Goal: Task Accomplishment & Management: Manage account settings

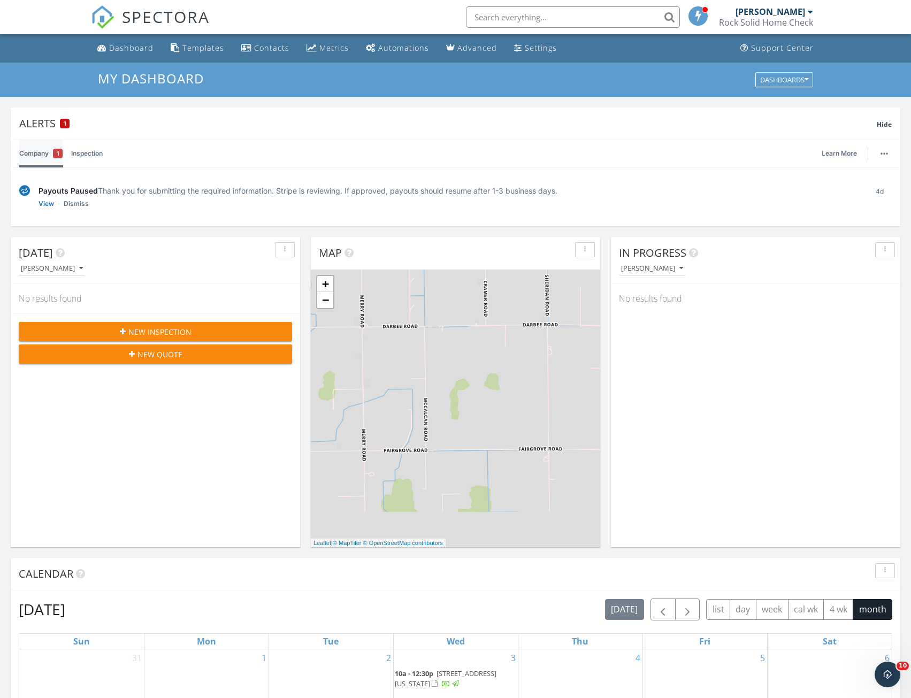
click at [51, 156] on link "Company 1" at bounding box center [40, 154] width 43 height 28
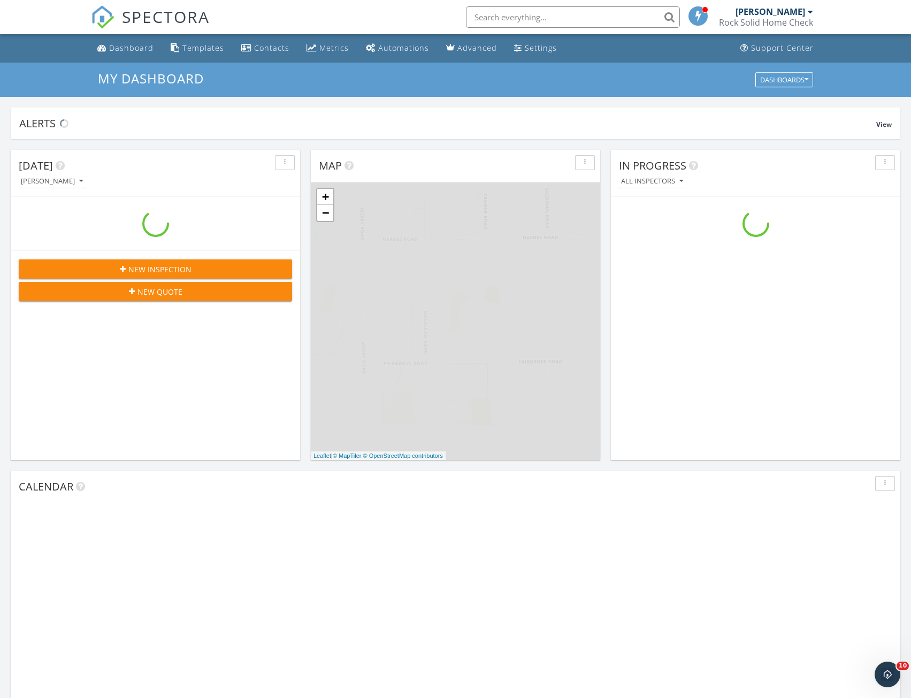
scroll to position [990, 928]
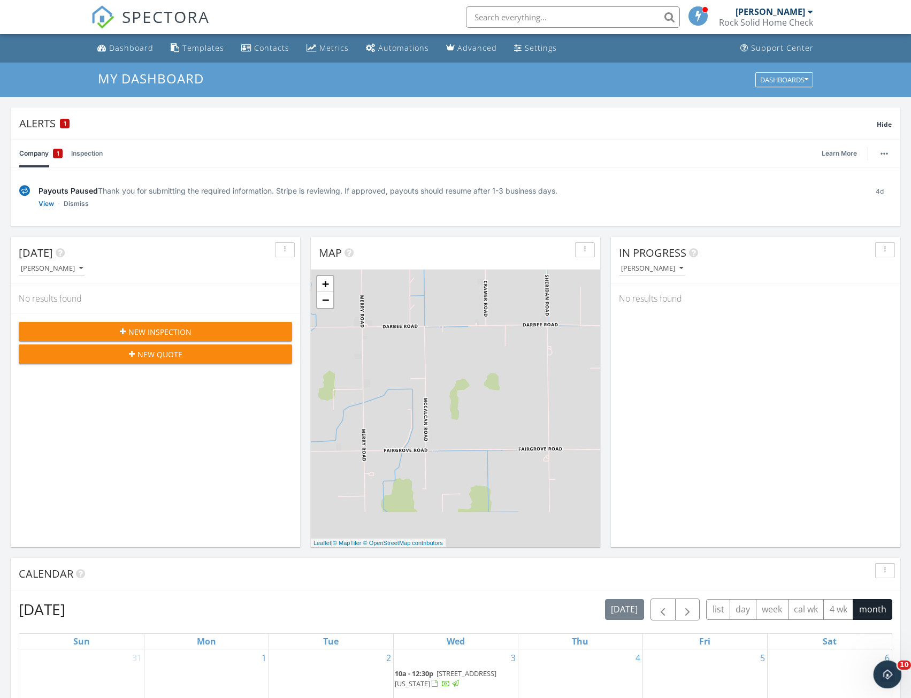
click at [889, 667] on icon "Open Intercom Messenger" at bounding box center [886, 673] width 18 height 18
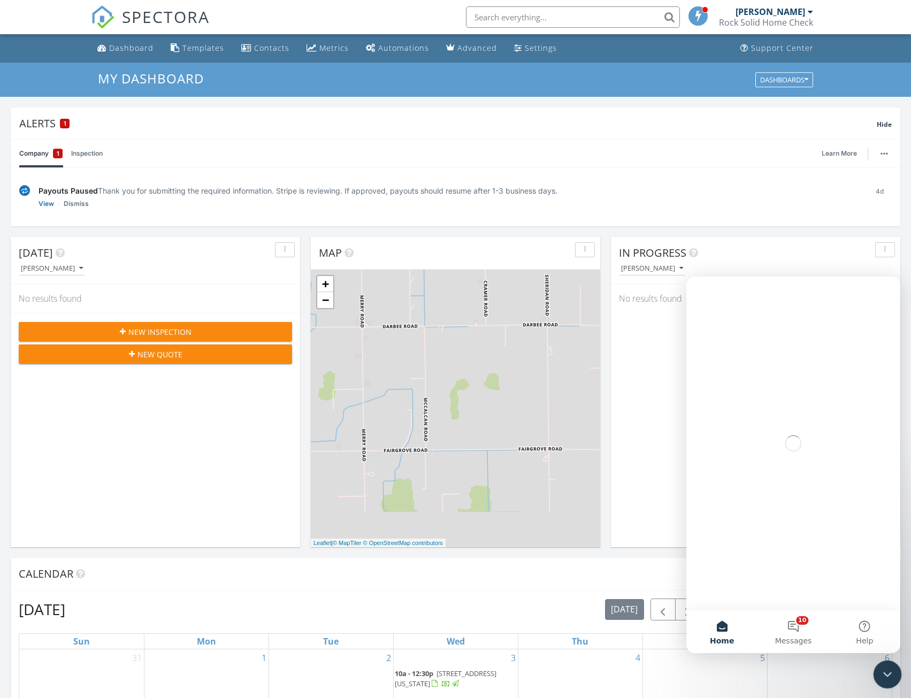
scroll to position [0, 0]
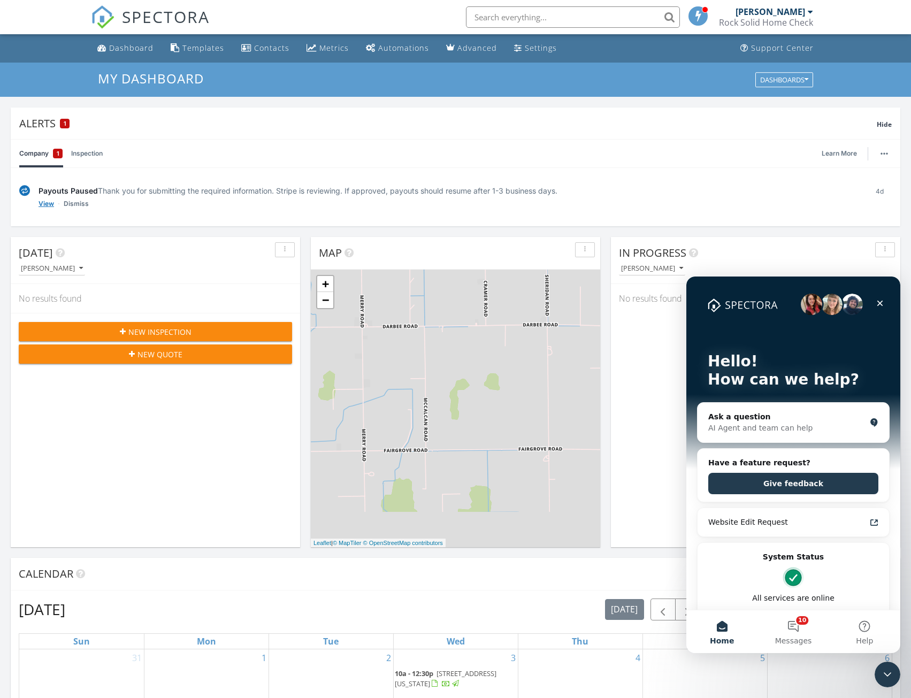
click at [41, 203] on link "View" at bounding box center [47, 203] width 16 height 11
click at [794, 630] on button "10 Messages" at bounding box center [792, 631] width 71 height 43
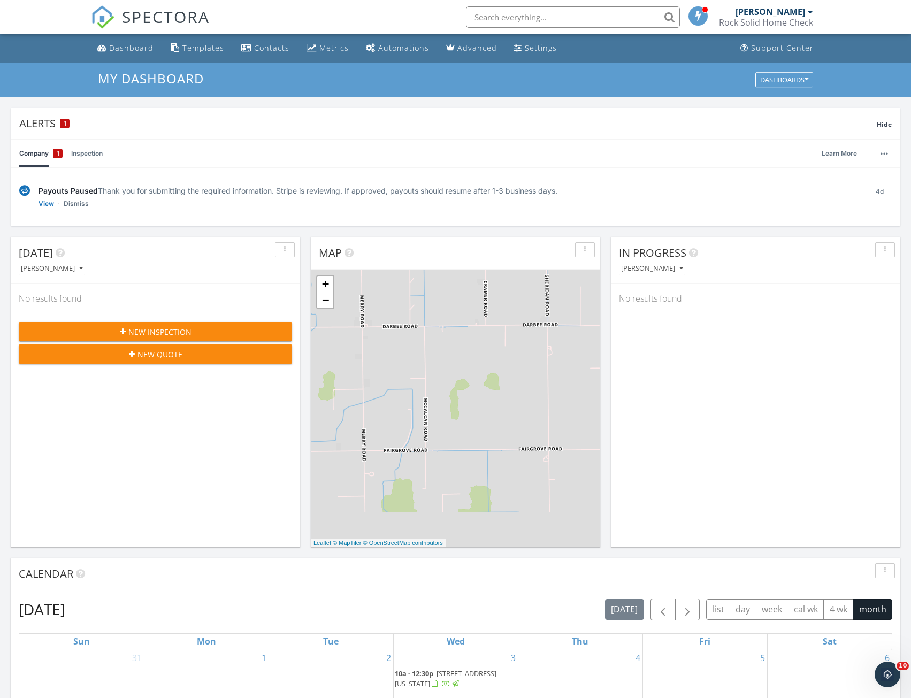
click at [146, 412] on div "Today Jordan Vollmar No results found New Inspection New Quote" at bounding box center [155, 392] width 289 height 310
click at [157, 326] on span "New Inspection" at bounding box center [159, 331] width 63 height 11
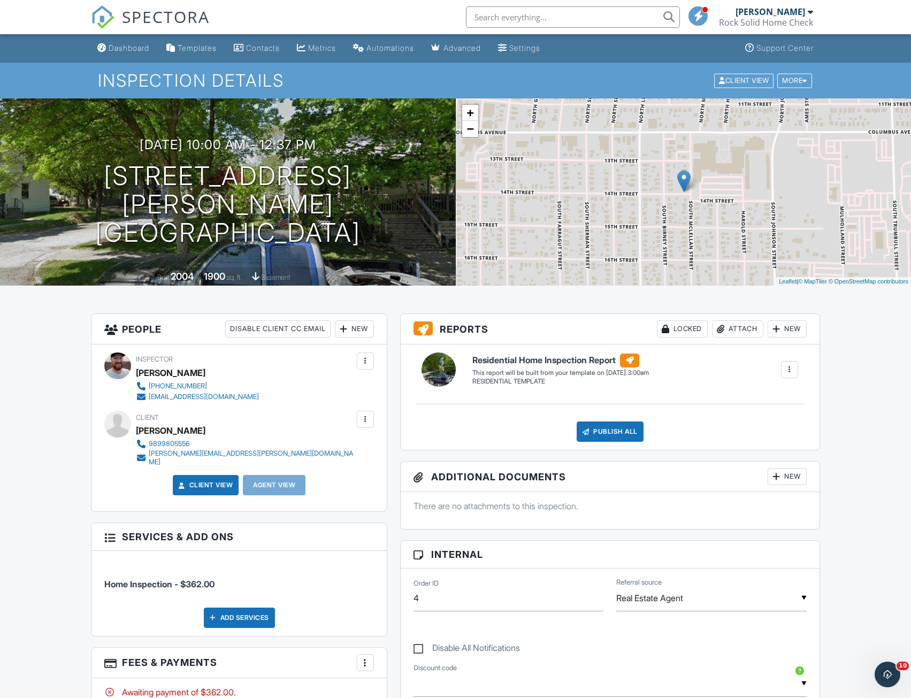
click at [384, 231] on div "10/01/2025 10:00 am - 12:37 pm 260 S McLellan St Bay City, MI 48708" at bounding box center [228, 191] width 456 height 109
click at [313, 174] on h1 "260 S McLellan St Bay City, MI 48708" at bounding box center [228, 204] width 422 height 85
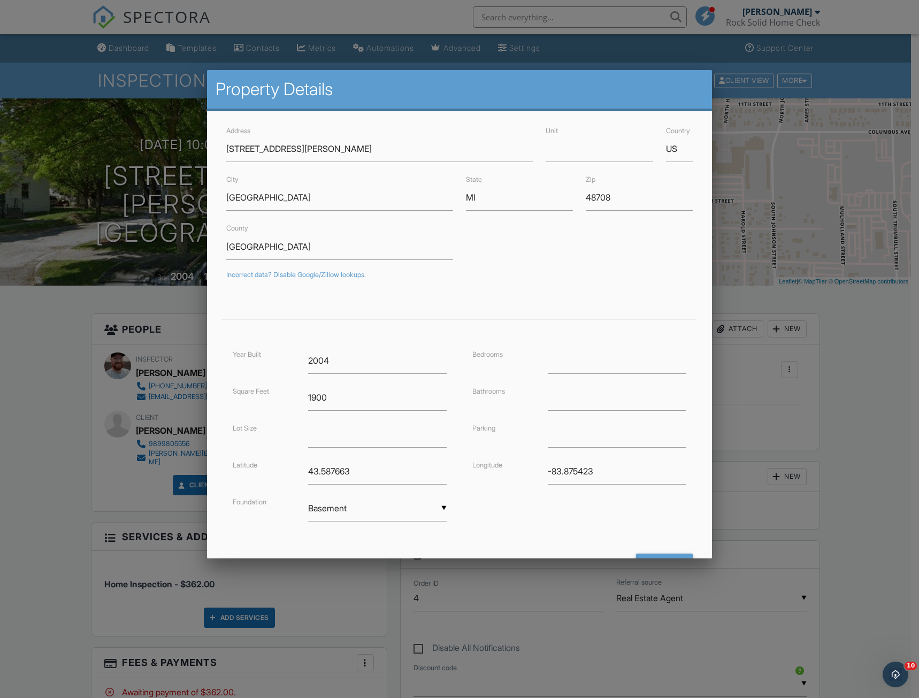
click at [893, 554] on div at bounding box center [459, 383] width 919 height 873
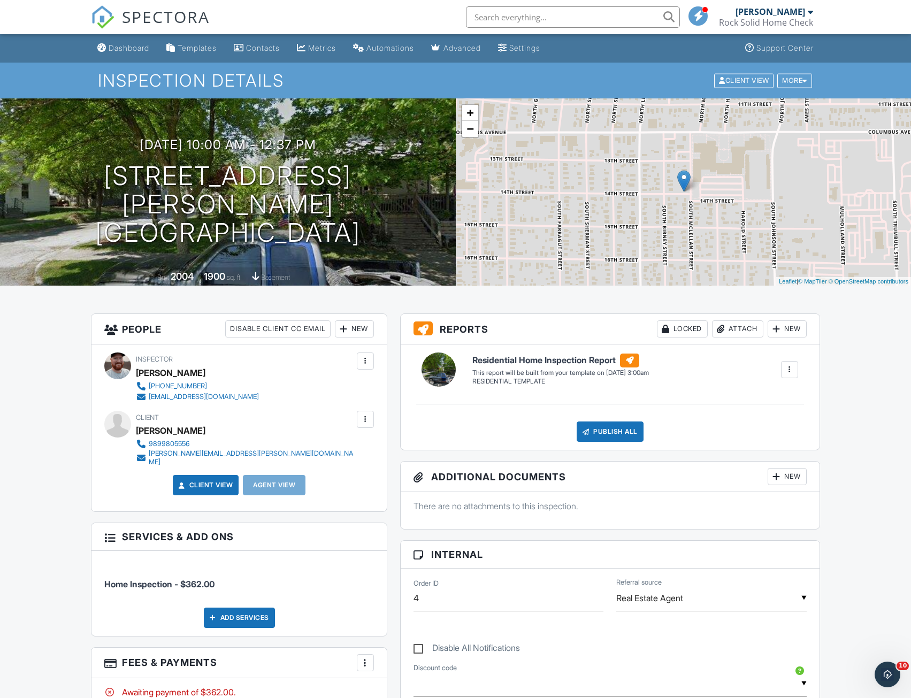
click at [685, 193] on div "+ − Leaflet | © MapTiler © OpenStreetMap contributors" at bounding box center [684, 191] width 456 height 187
click at [738, 202] on div "+ − Leaflet | © MapTiler © OpenStreetMap contributors" at bounding box center [684, 191] width 456 height 187
click at [682, 189] on img at bounding box center [683, 181] width 13 height 22
click at [220, 201] on h1 "260 S McLellan St Bay City, MI 48708" at bounding box center [228, 204] width 422 height 85
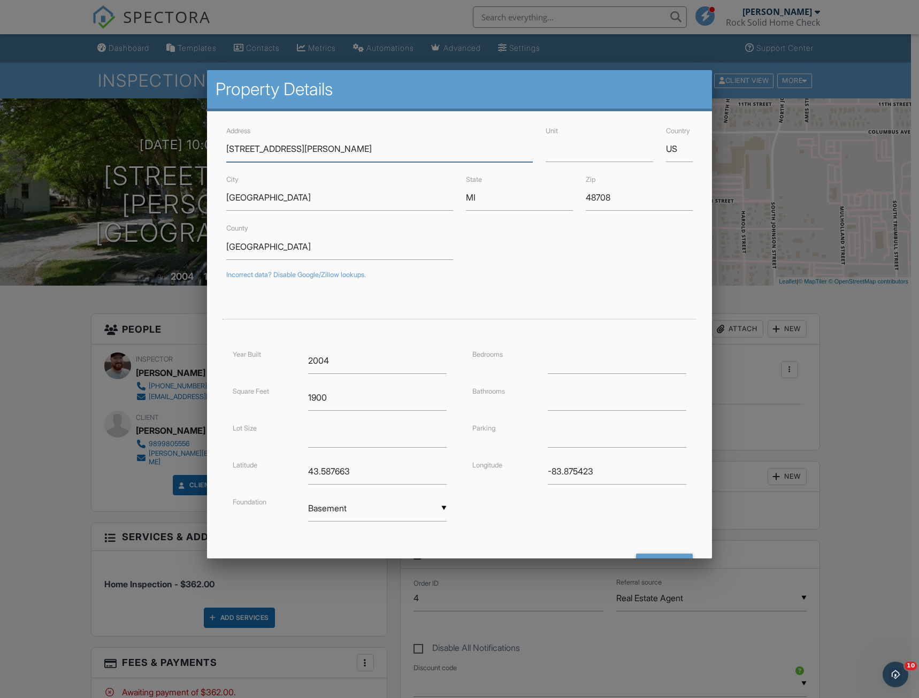
click at [234, 147] on input "260 S McLellan St" at bounding box center [379, 149] width 307 height 26
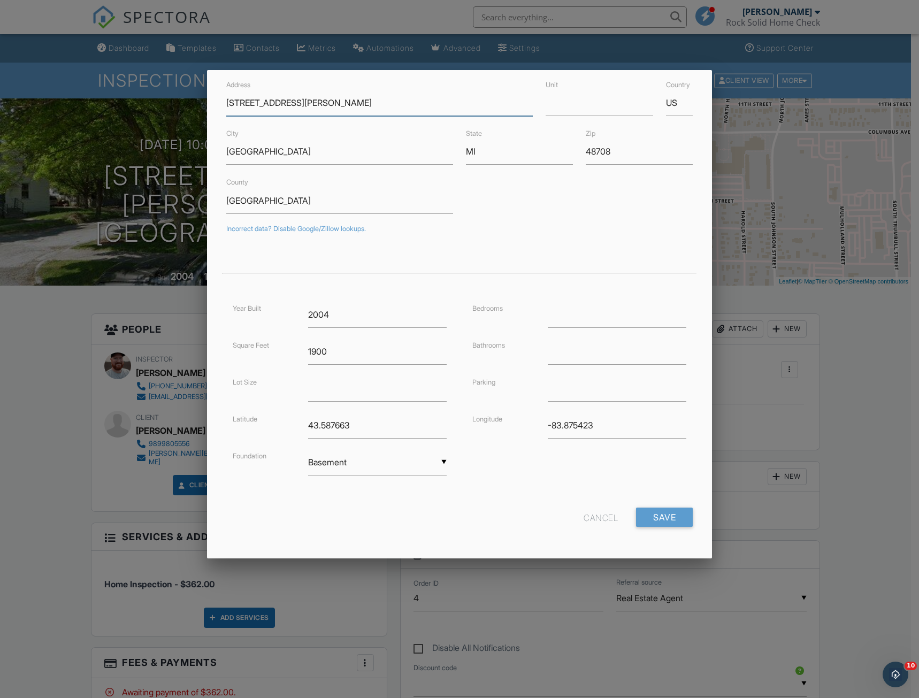
type input "620 S McLellan St"
click at [662, 505] on form "Address 620 S McLellan St Unit Country US City Bay City State MI Zip 48708 Coun…" at bounding box center [460, 306] width 480 height 457
click at [660, 510] on input "Save" at bounding box center [664, 517] width 57 height 19
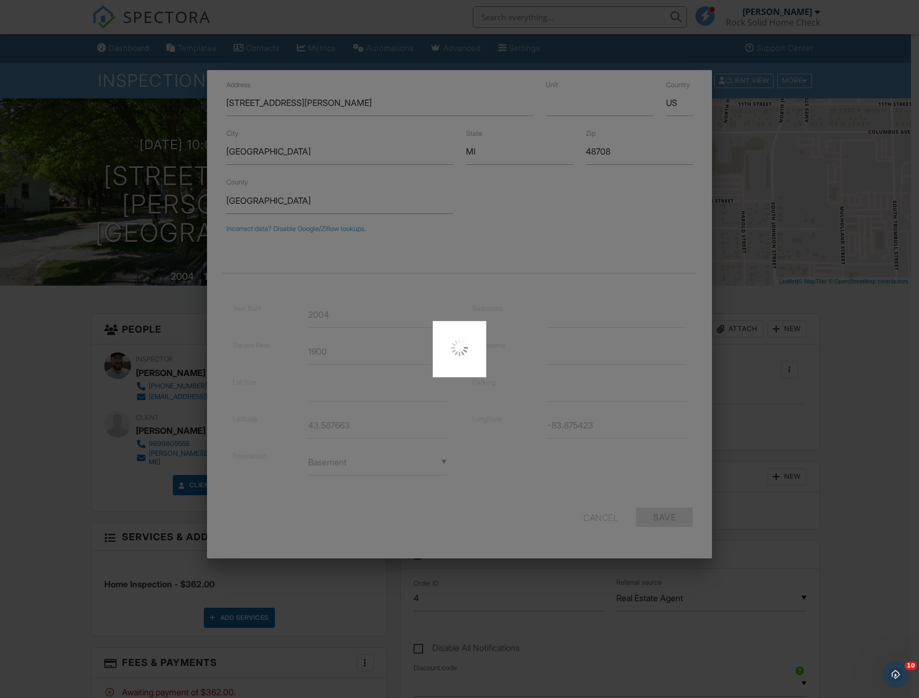
type input "43.5841344"
type input "-83.8753603"
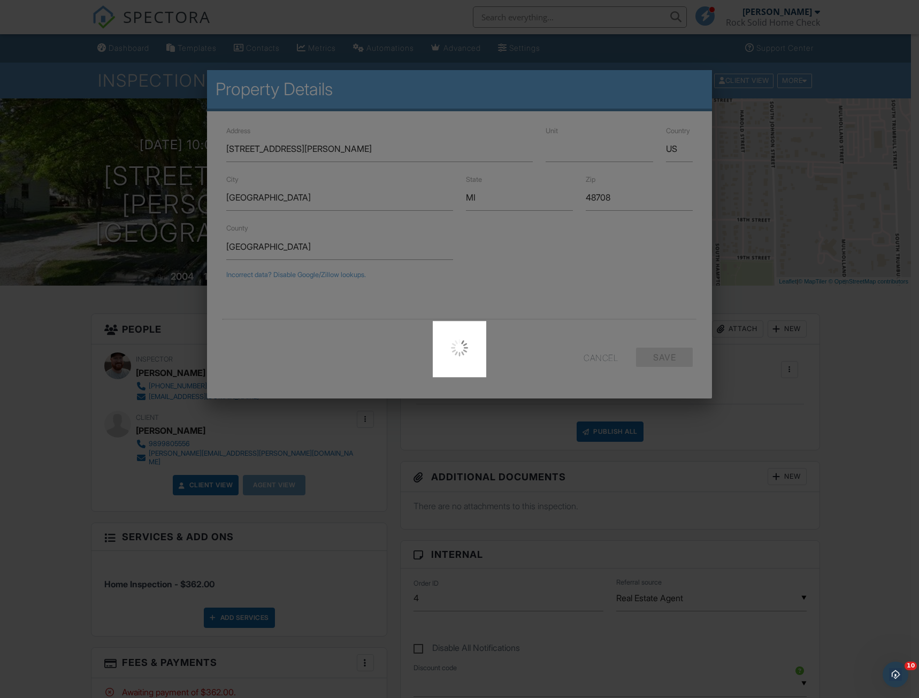
scroll to position [0, 0]
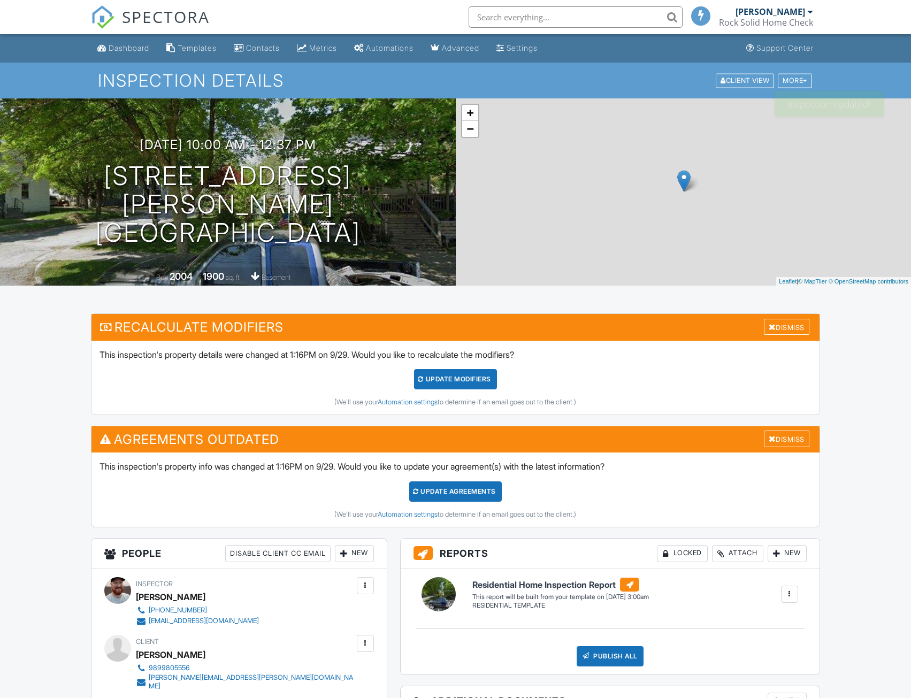
click at [472, 379] on div "UPDATE Modifiers" at bounding box center [455, 379] width 83 height 20
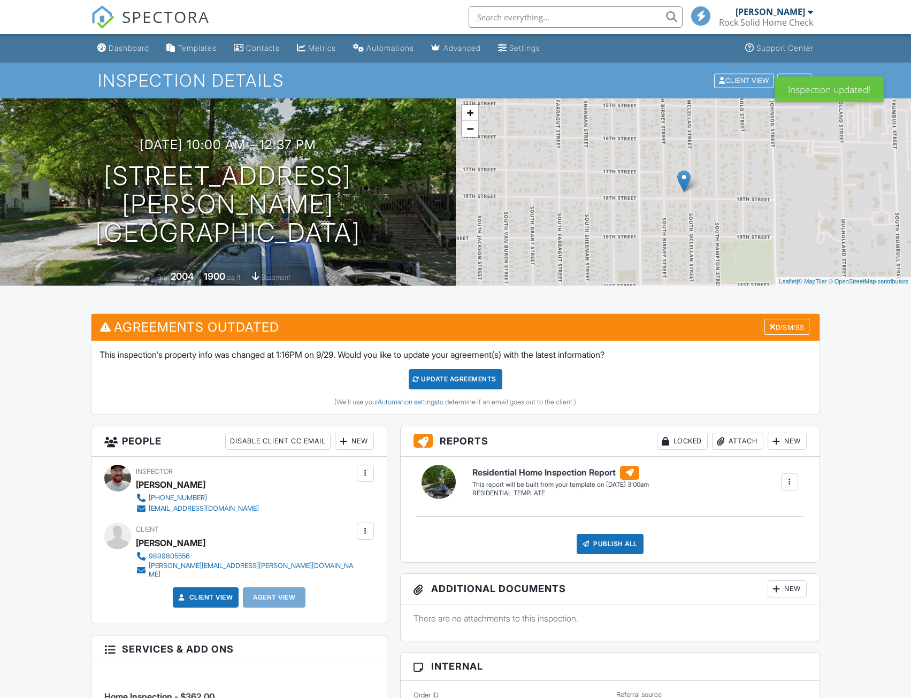
click at [441, 381] on div "Update Agreements" at bounding box center [456, 379] width 94 height 20
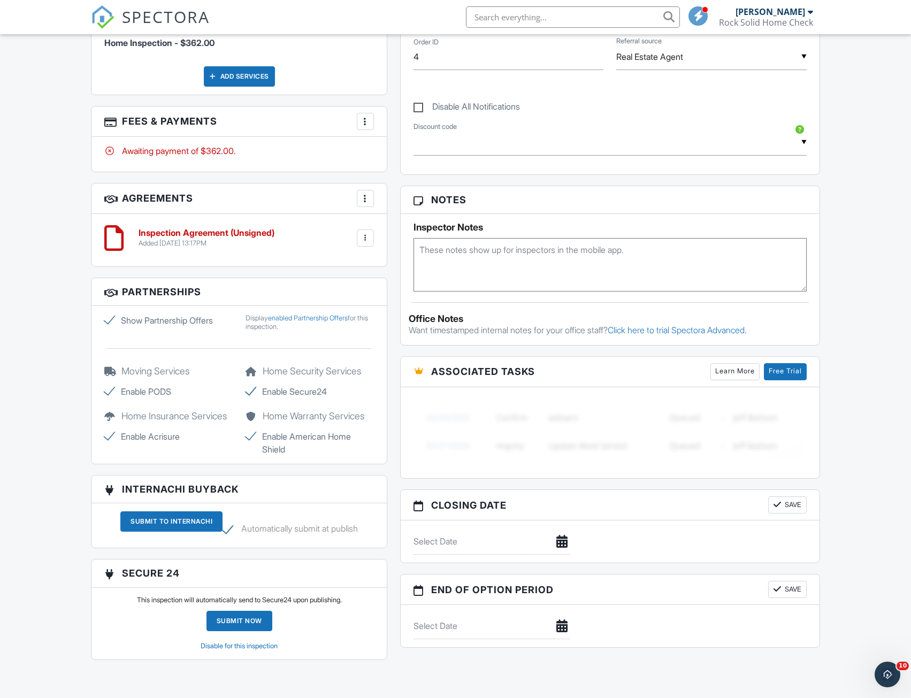
scroll to position [695, 0]
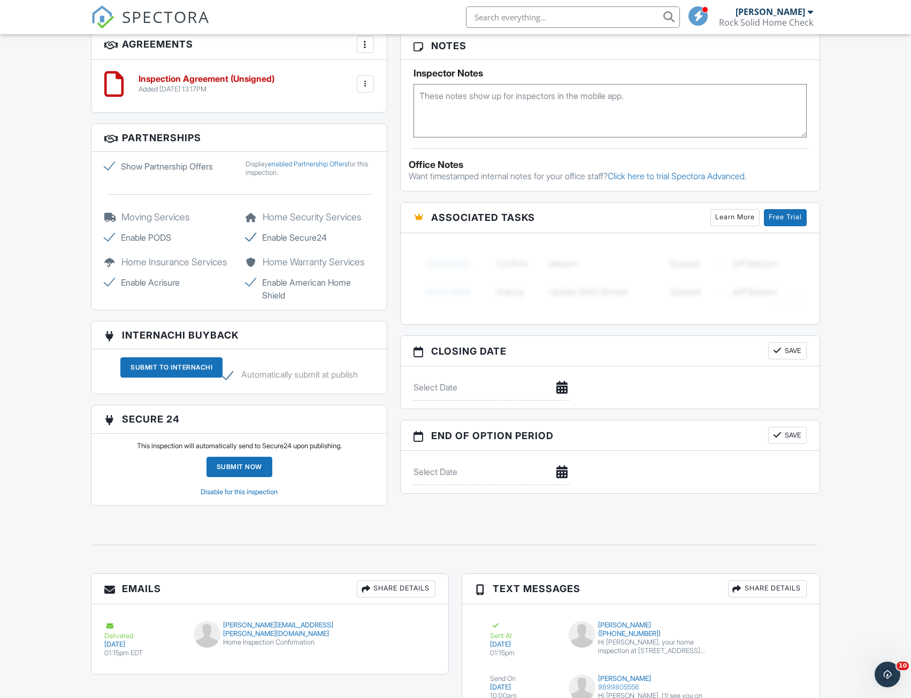
click at [295, 160] on link "enabled Partnership Offers" at bounding box center [308, 164] width 80 height 8
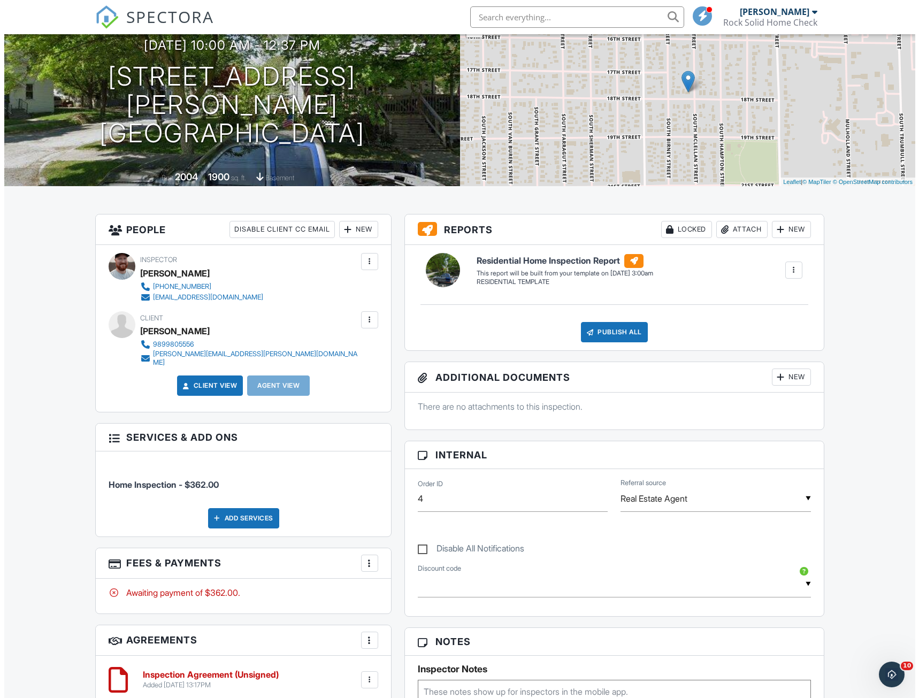
scroll to position [53, 0]
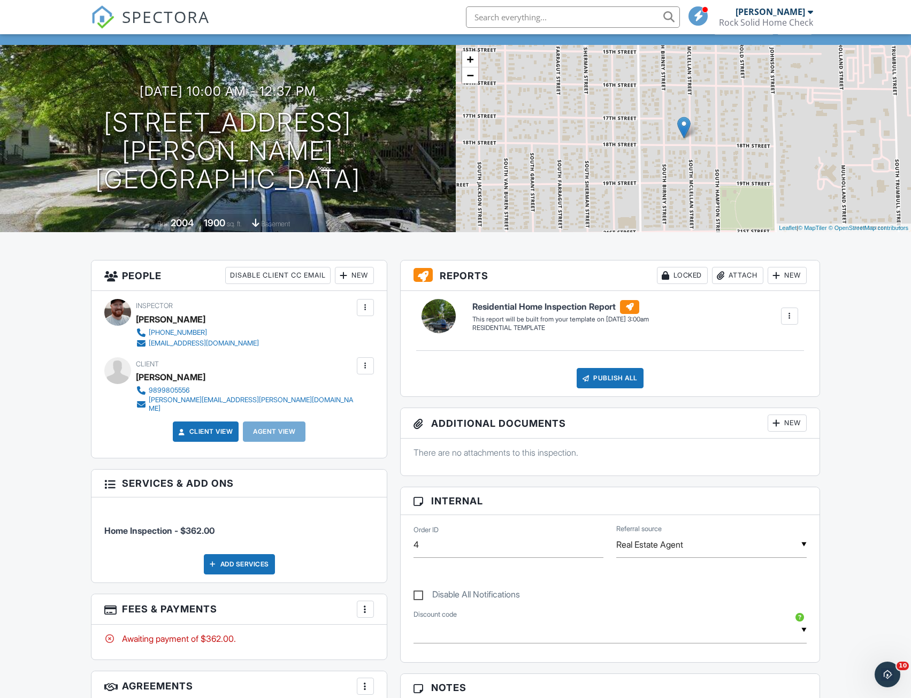
click at [361, 279] on div "New" at bounding box center [354, 275] width 39 height 17
click at [369, 335] on li "Client's Agent" at bounding box center [392, 335] width 105 height 27
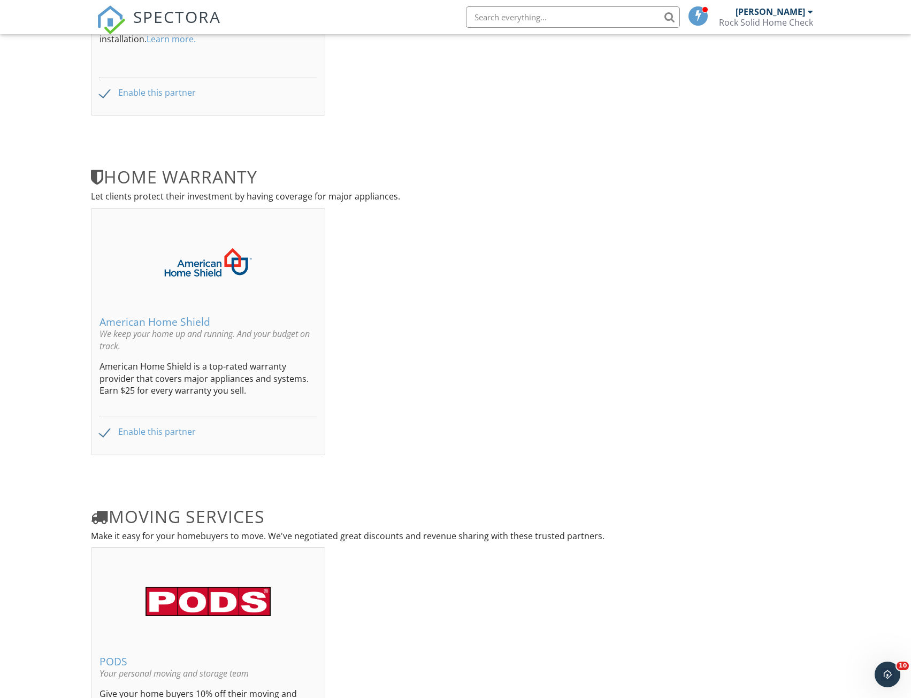
scroll to position [949, 0]
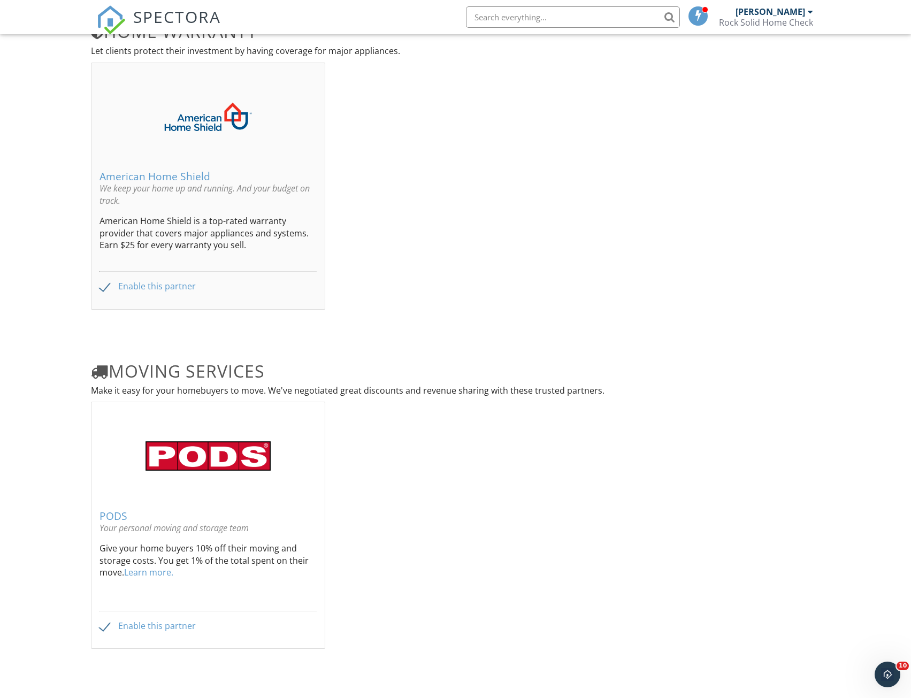
click at [144, 629] on label "Enable this partner" at bounding box center [148, 626] width 96 height 10
click at [97, 627] on div "PODS Your personal moving and storage team Give your home buyers 10% off their …" at bounding box center [207, 538] width 233 height 220
click at [103, 626] on label "Enable this partner" at bounding box center [148, 626] width 96 height 10
click at [103, 626] on input "Enable this partner" at bounding box center [103, 627] width 7 height 7
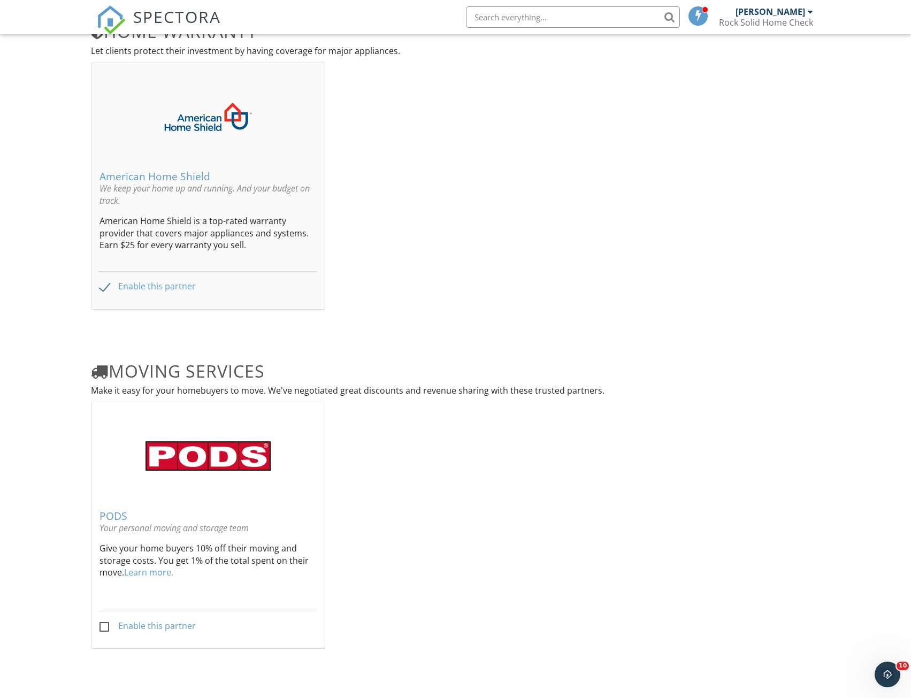
checkbox input "true"
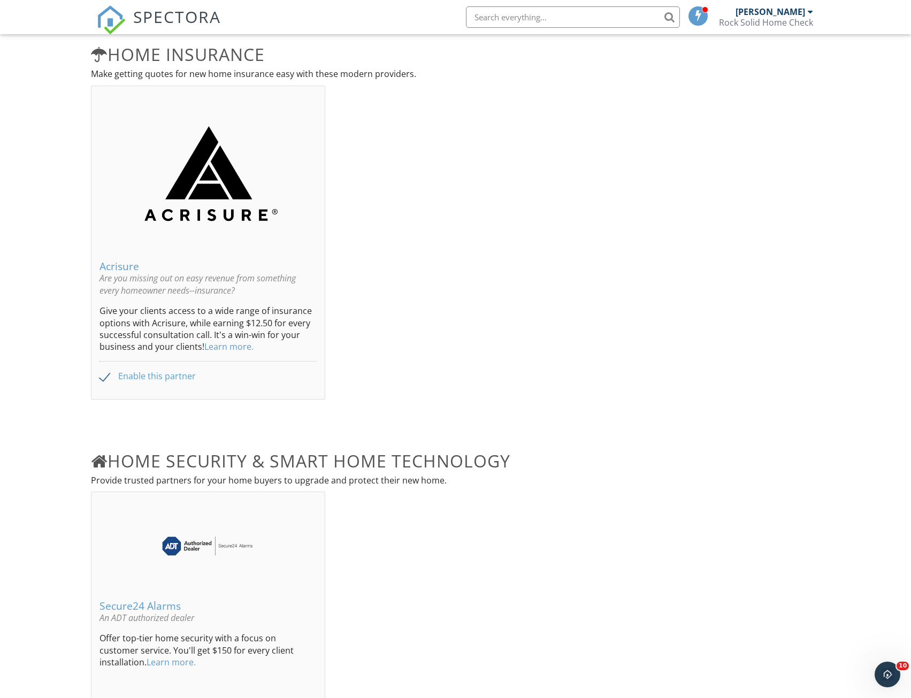
scroll to position [0, 0]
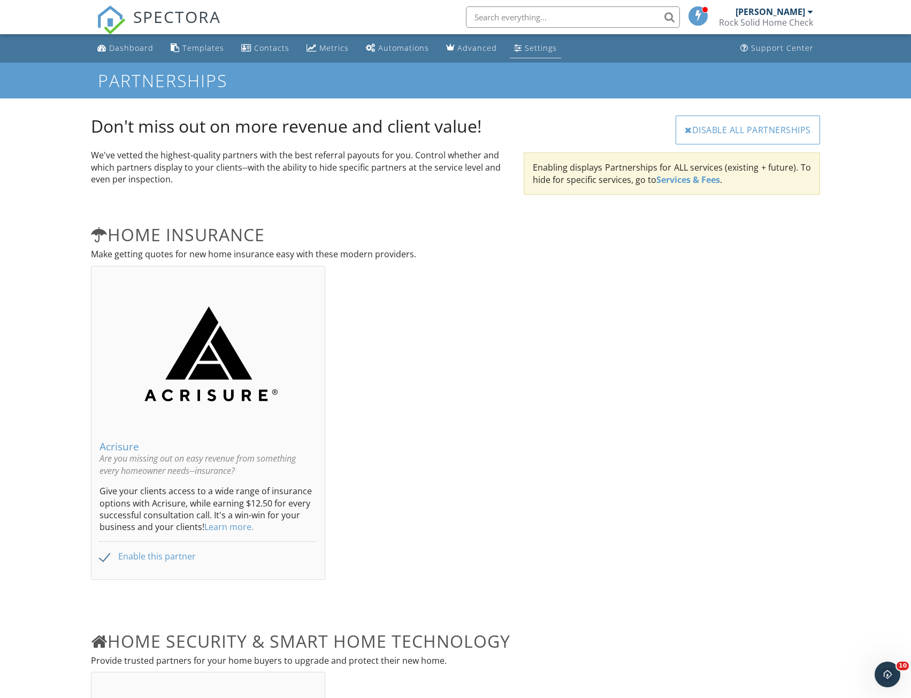
click at [532, 49] on div "Settings" at bounding box center [541, 48] width 32 height 10
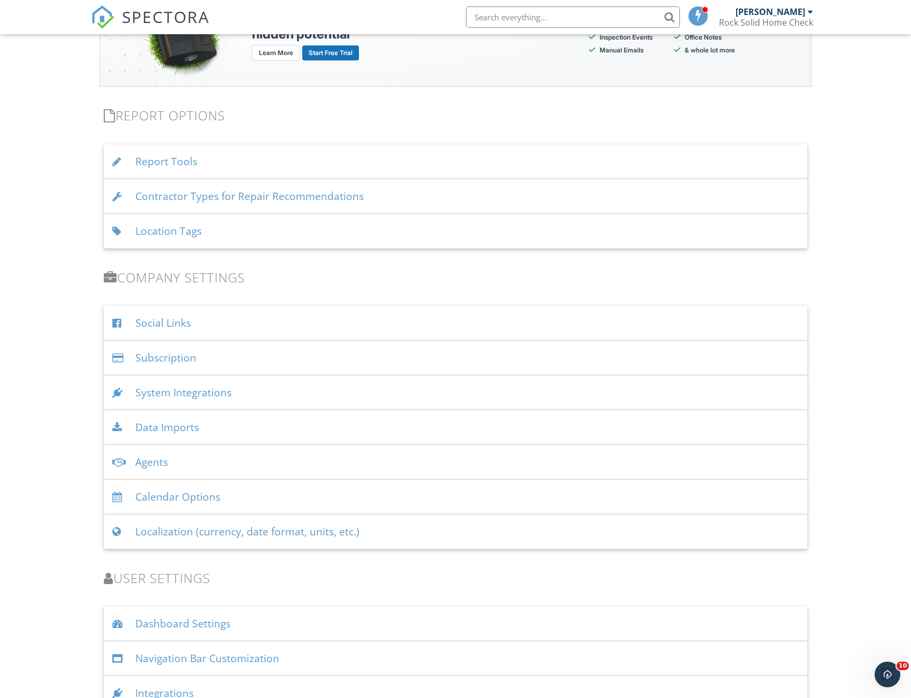
scroll to position [1070, 0]
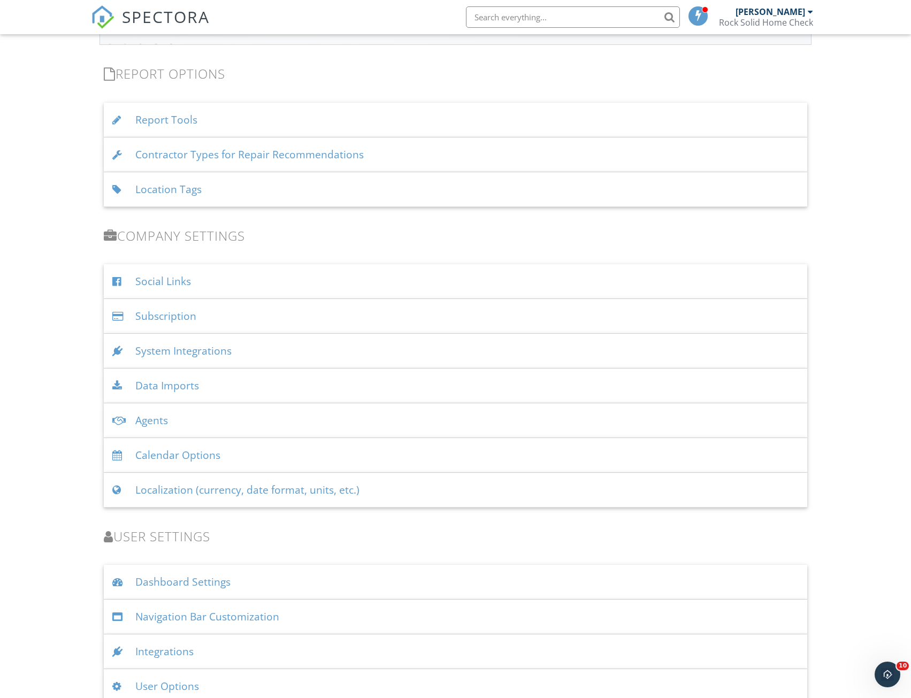
click at [224, 352] on div "System Integrations" at bounding box center [455, 351] width 703 height 35
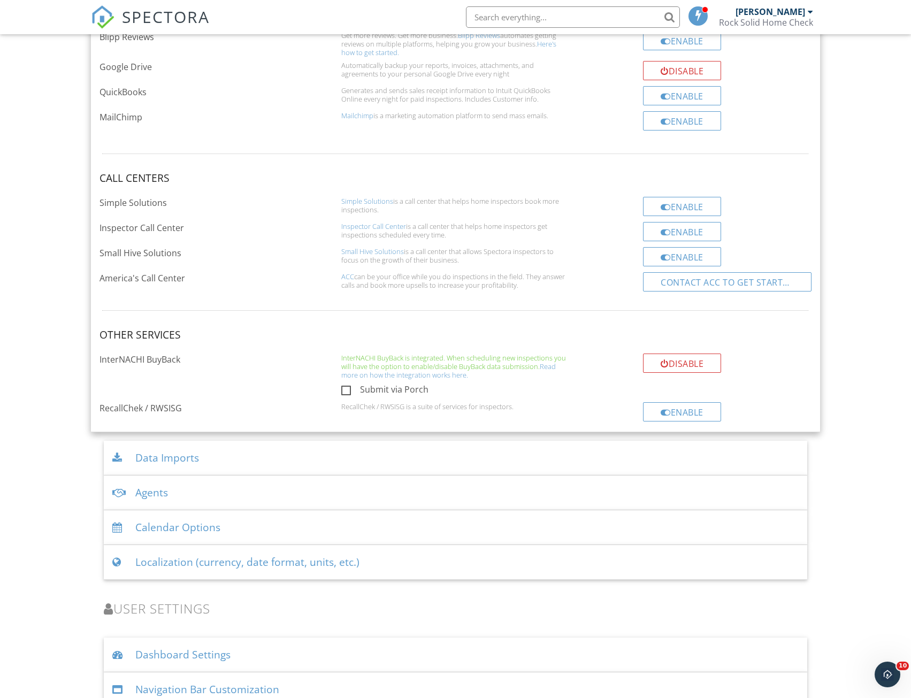
scroll to position [1658, 0]
